Goal: Find specific page/section

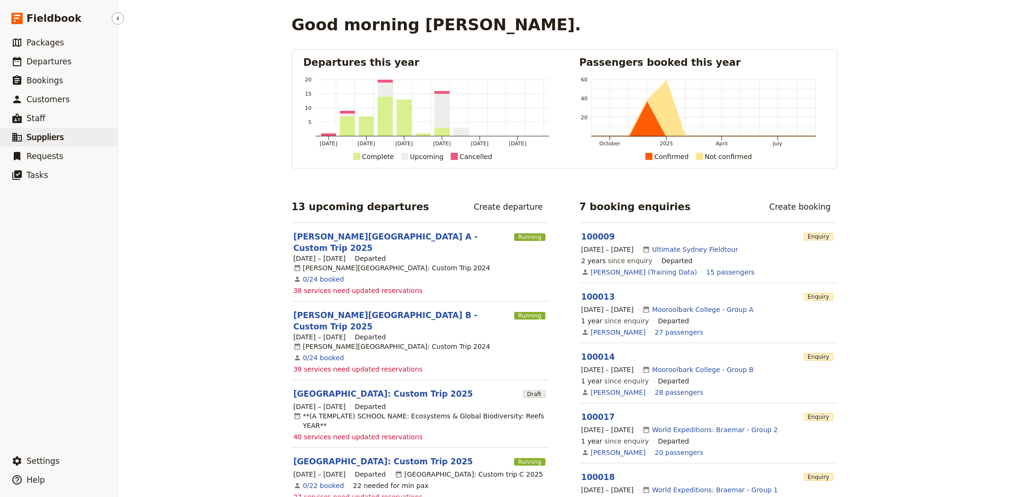
click at [52, 139] on span "Suppliers" at bounding box center [45, 137] width 37 height 9
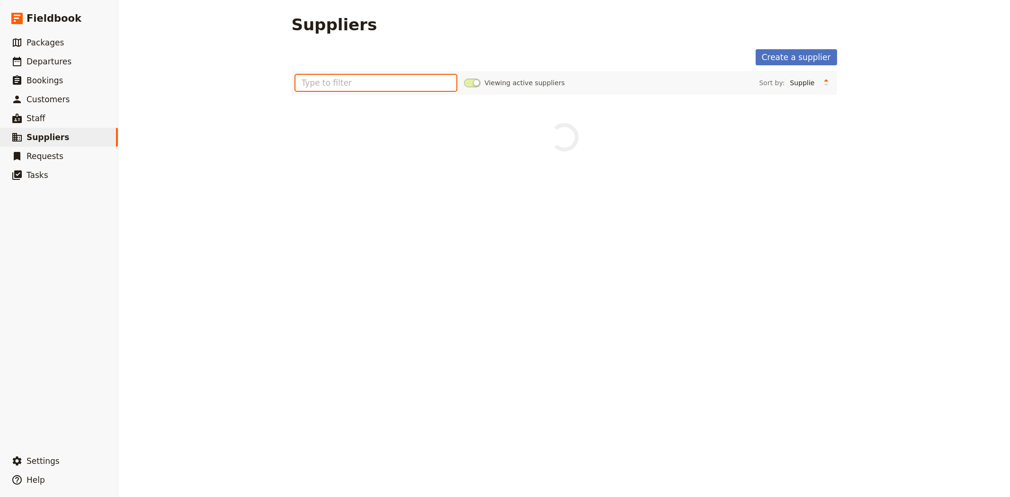
click at [383, 82] on input "text" at bounding box center [377, 83] width 162 height 16
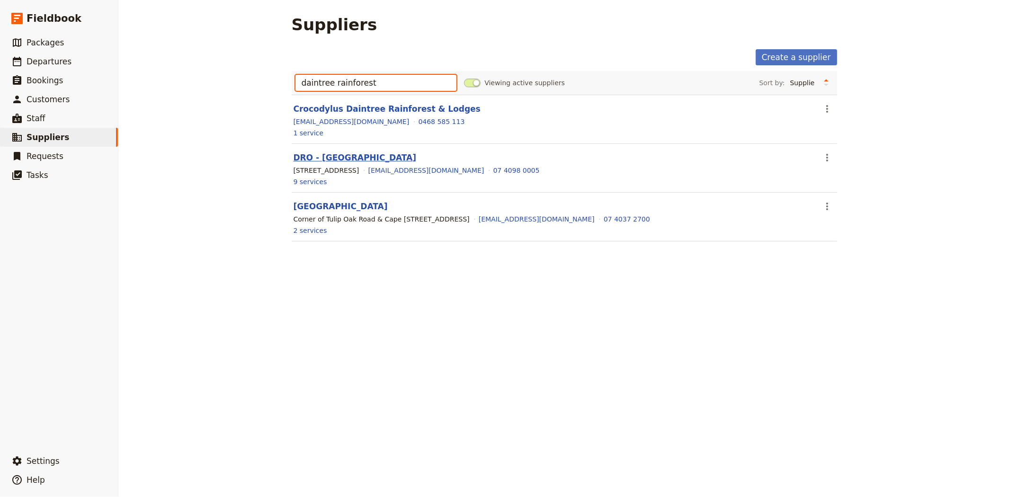
type input "daintree rainforest"
click at [326, 158] on link "DRO - [GEOGRAPHIC_DATA]" at bounding box center [355, 157] width 123 height 9
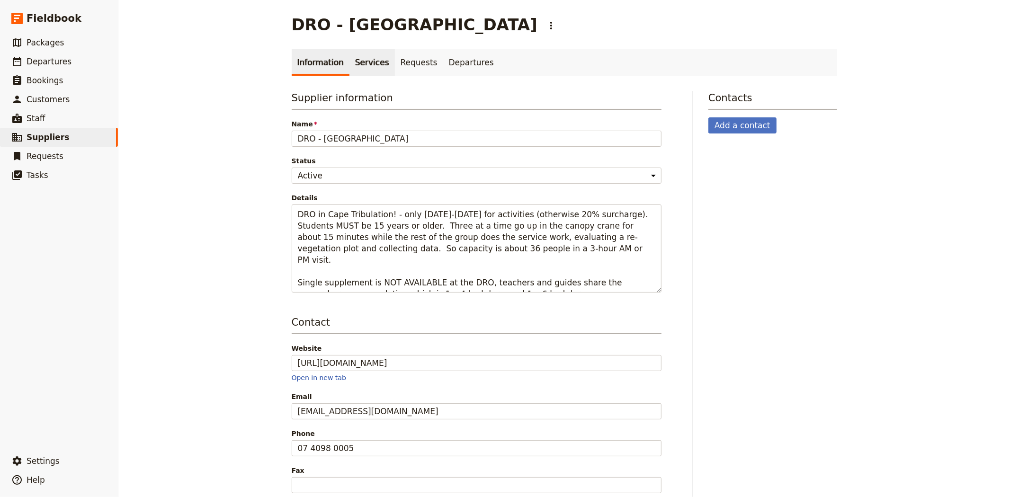
click at [361, 72] on link "Services" at bounding box center [372, 62] width 45 height 27
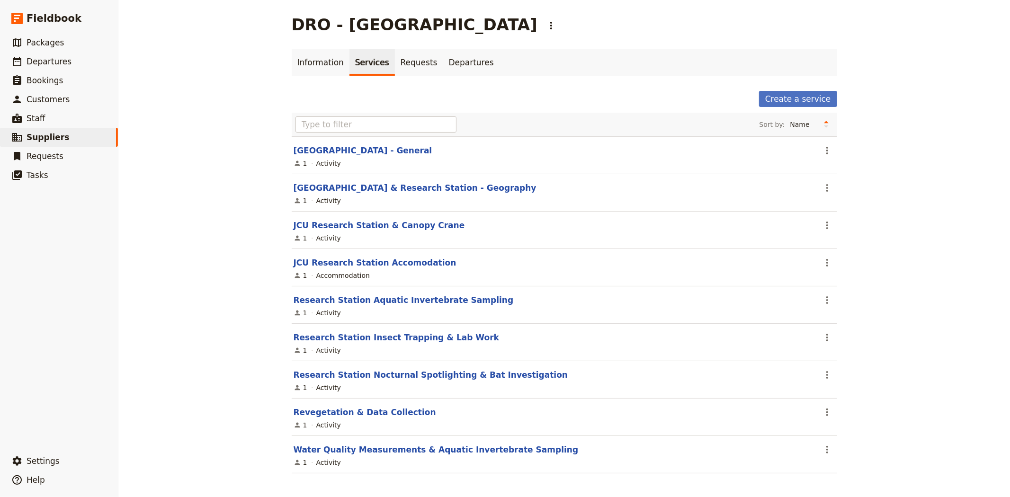
scroll to position [4, 0]
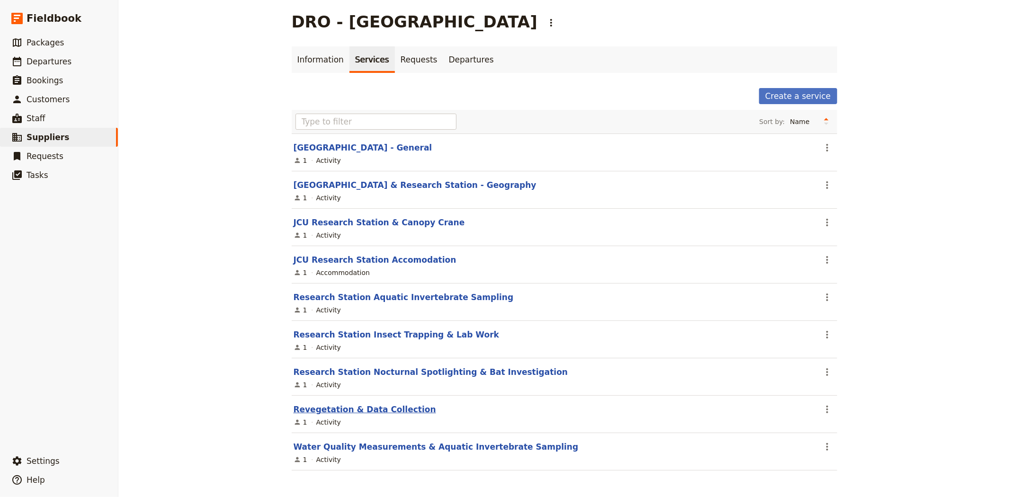
click at [338, 407] on link "Revegetation & Data Collection" at bounding box center [365, 409] width 143 height 9
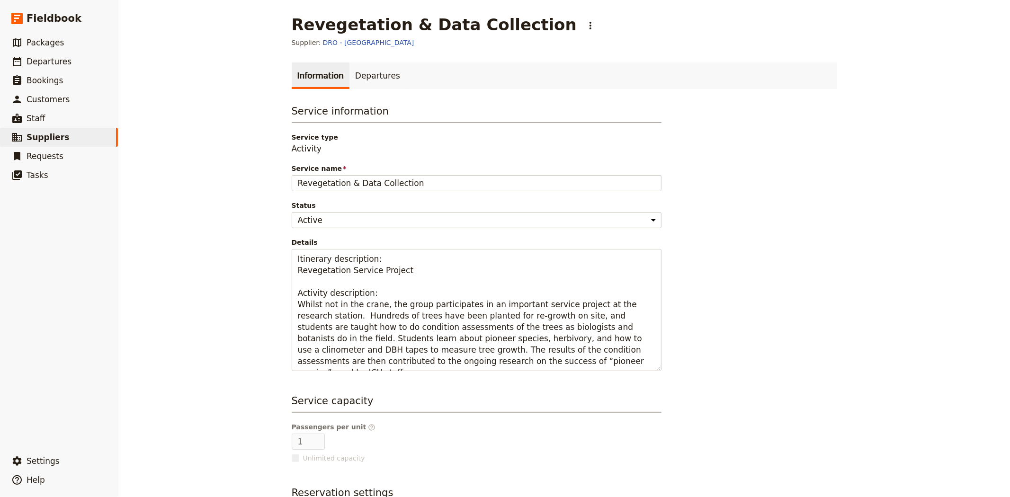
drag, startPoint x: 296, startPoint y: 182, endPoint x: 470, endPoint y: 191, distance: 175.0
click at [470, 191] on div "Service information Service type Activity Service name Revegetation & Data Coll…" at bounding box center [477, 237] width 370 height 267
click at [259, 212] on div "Revegetation & Data Collection ​ Supplier: DRO - Daintree Rainforest Observator…" at bounding box center [564, 248] width 892 height 497
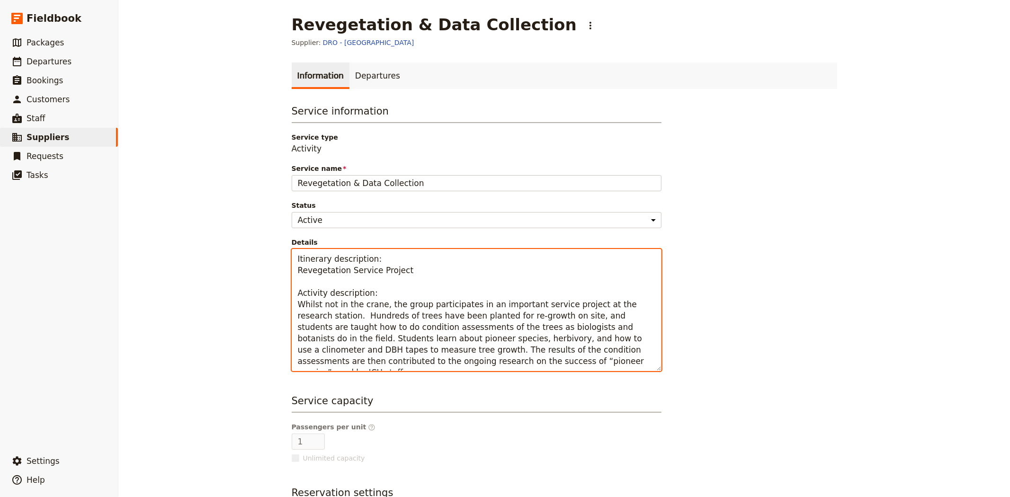
drag, startPoint x: 405, startPoint y: 272, endPoint x: 278, endPoint y: 266, distance: 126.6
click at [280, 266] on main "Revegetation & Data Collection ​ Supplier: DRO - Daintree Rainforest Observator…" at bounding box center [564, 312] width 568 height 625
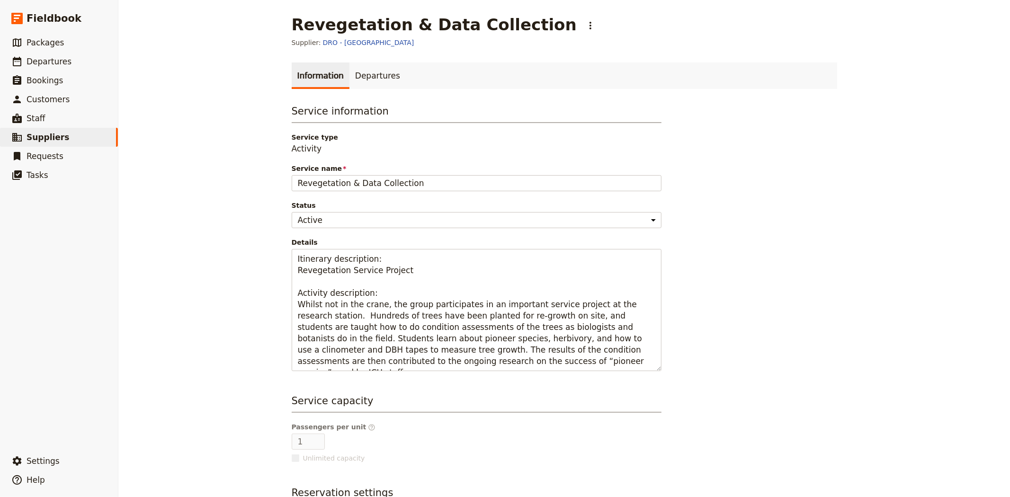
click at [223, 254] on div "Revegetation & Data Collection ​ Supplier: DRO - Daintree Rainforest Observator…" at bounding box center [564, 248] width 892 height 497
